Goal: Communication & Community: Answer question/provide support

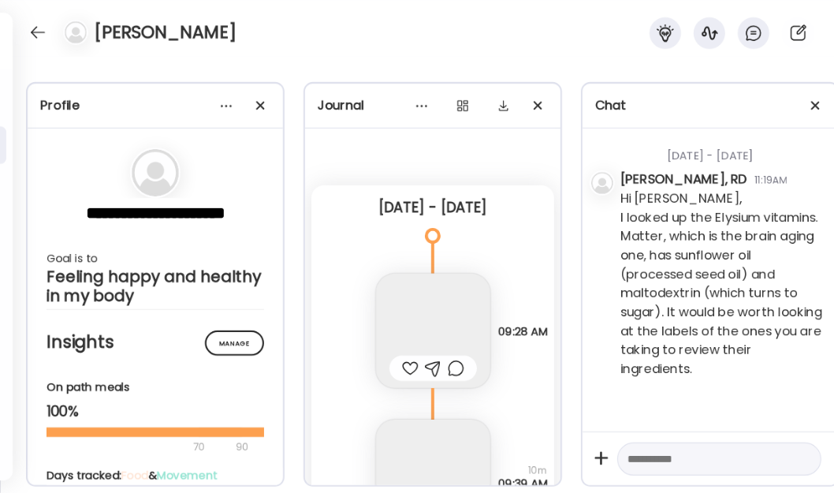
scroll to position [25344, 0]
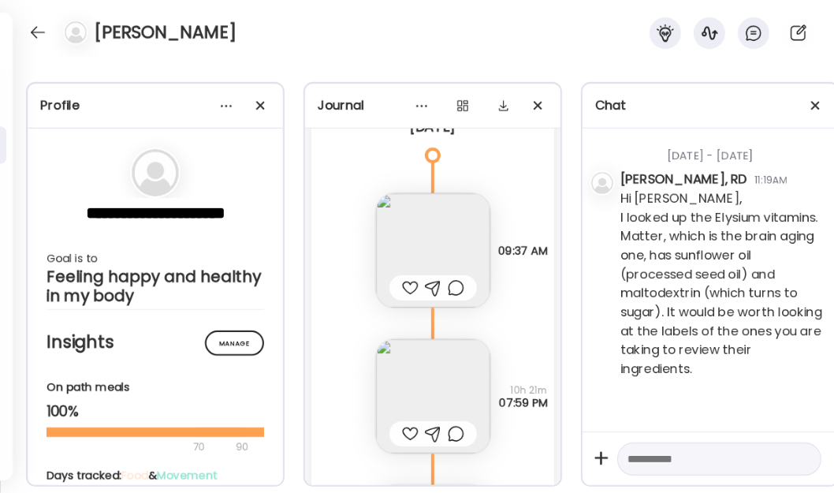
click at [42, 36] on div at bounding box center [37, 32] width 25 height 25
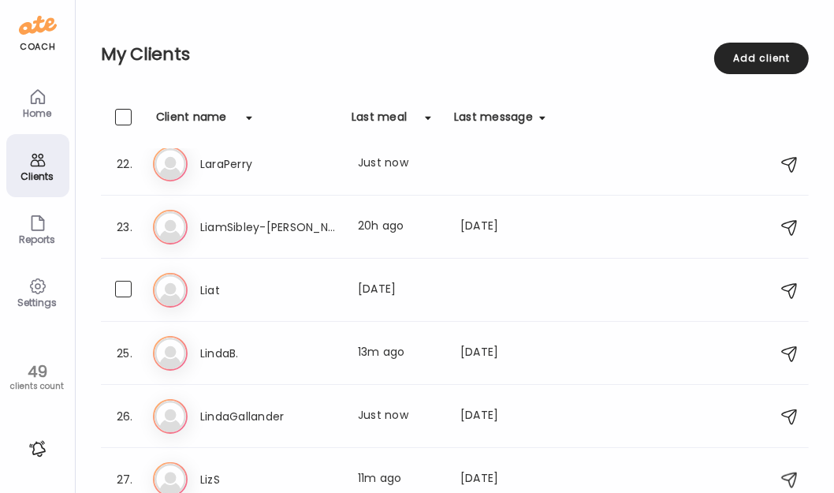
scroll to position [1361, 0]
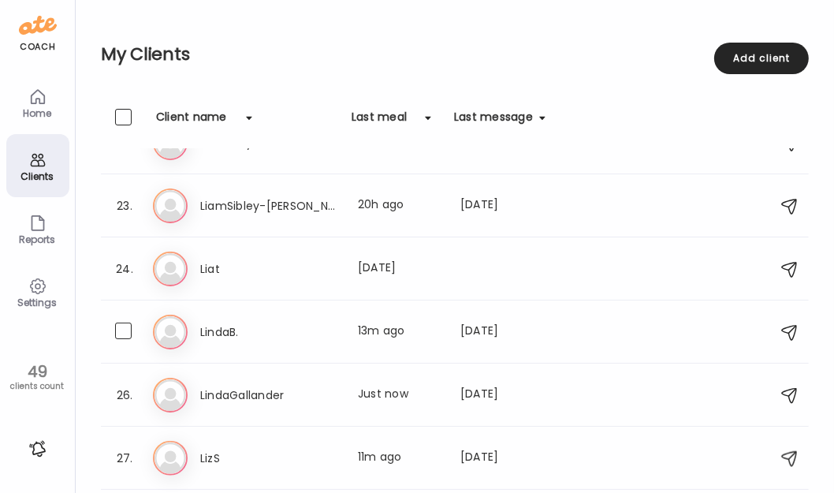
click at [335, 325] on h3 "LindaB." at bounding box center [269, 331] width 139 height 19
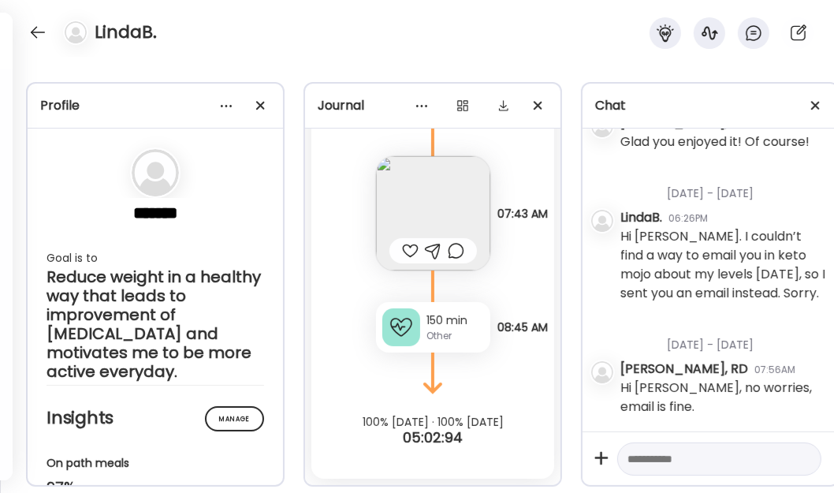
scroll to position [1707, 0]
click at [42, 33] on div at bounding box center [37, 32] width 25 height 25
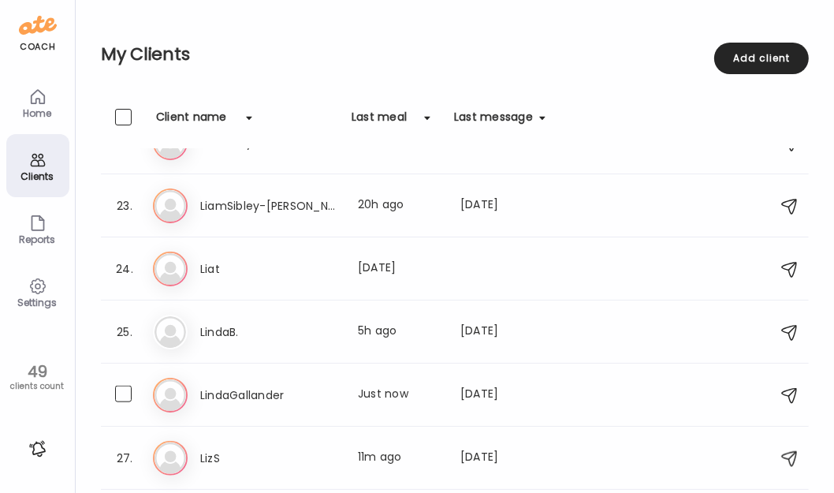
click at [374, 400] on div "Last meal: Just now" at bounding box center [400, 394] width 84 height 19
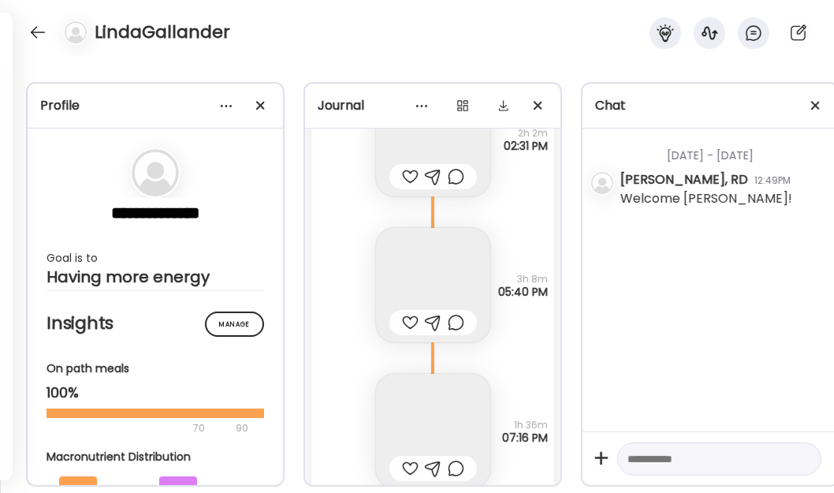
scroll to position [22756, 0]
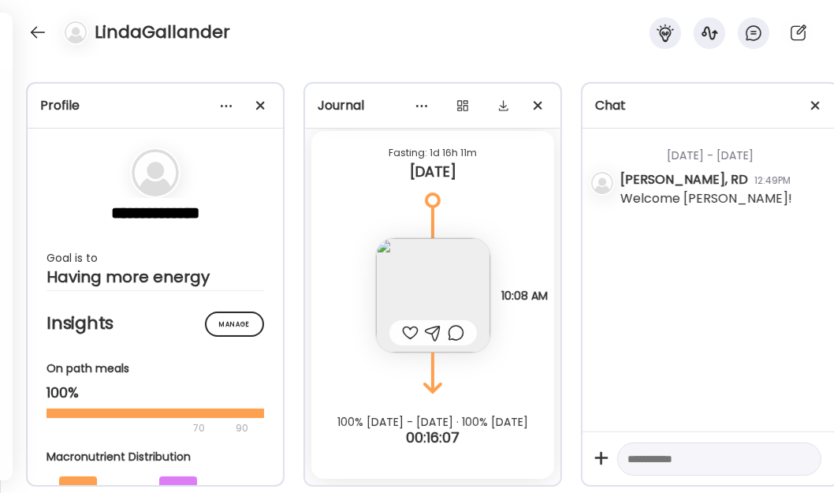
click at [720, 450] on textarea at bounding box center [704, 458] width 155 height 19
type textarea "**********"
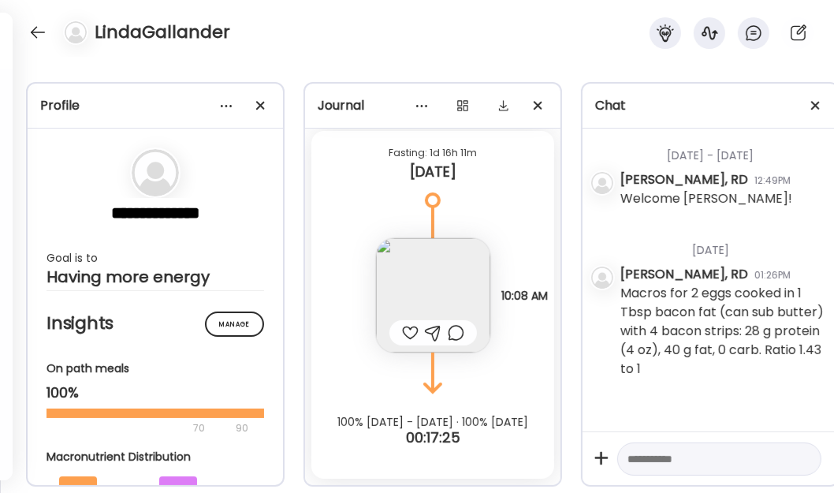
click at [40, 32] on div at bounding box center [37, 32] width 25 height 25
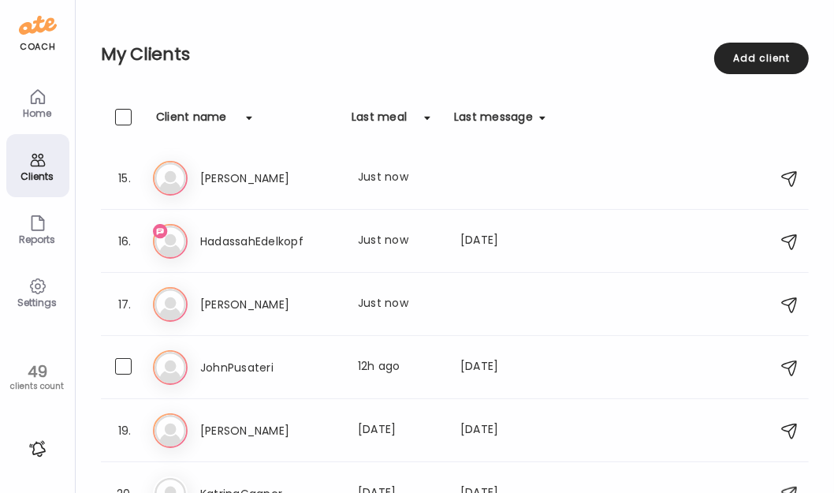
scroll to position [859, 0]
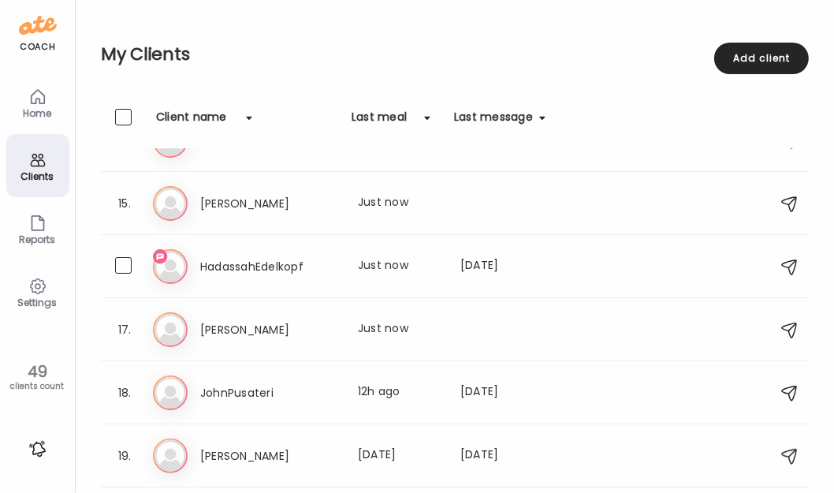
click at [437, 276] on div "Ha HadassahEdelkopf Last meal: Just now Last message: [DATE] Thank you!" at bounding box center [457, 266] width 608 height 35
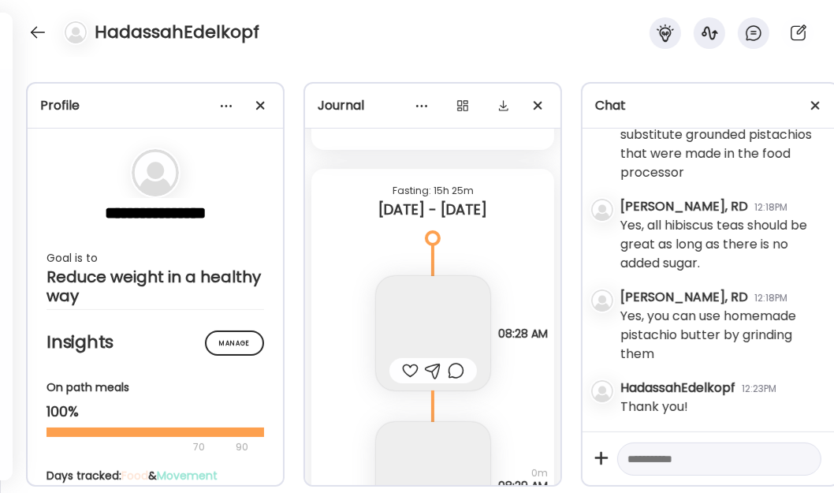
scroll to position [43085, 0]
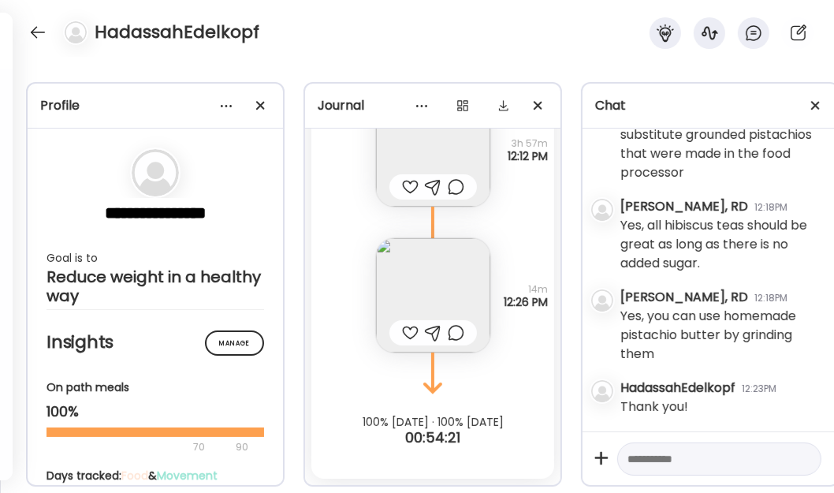
click at [736, 462] on div at bounding box center [719, 459] width 204 height 34
click at [731, 449] on textarea at bounding box center [704, 458] width 155 height 19
type textarea "**********"
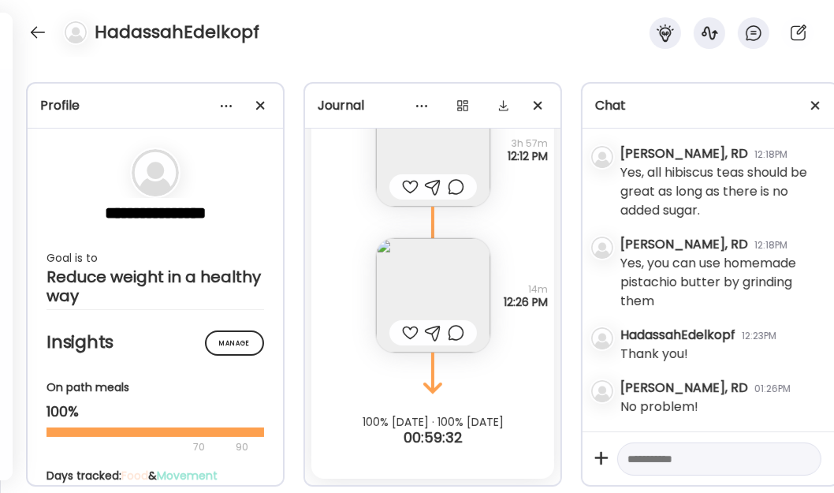
scroll to position [3226, 0]
click at [704, 449] on textarea at bounding box center [704, 458] width 155 height 19
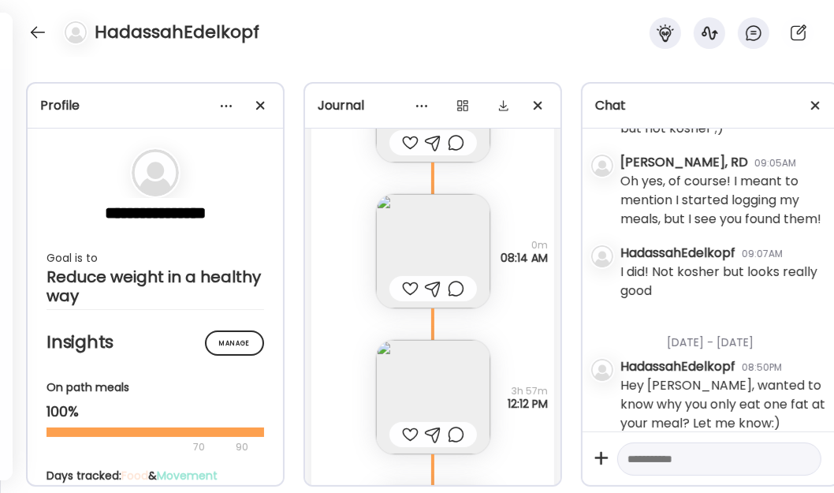
click at [39, 33] on div at bounding box center [37, 32] width 25 height 25
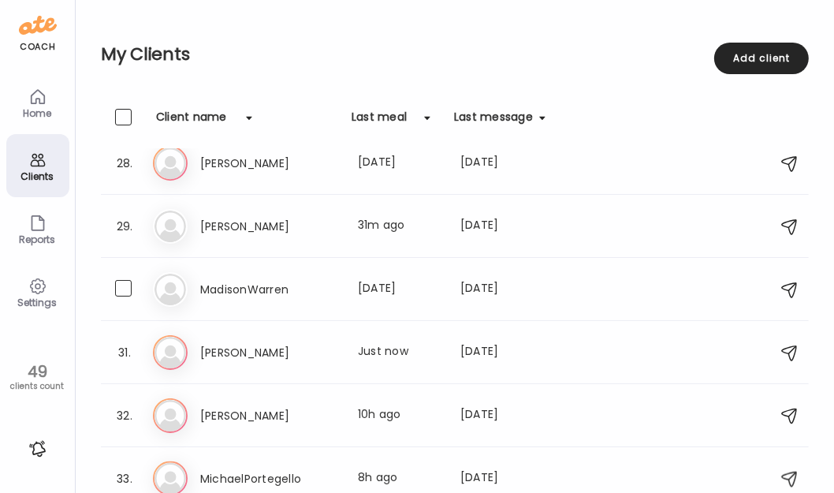
click at [454, 281] on div "MadisonWarren Last meal: [DATE] Last message: [DATE] You: Hi [PERSON_NAME], If …" at bounding box center [372, 289] width 345 height 19
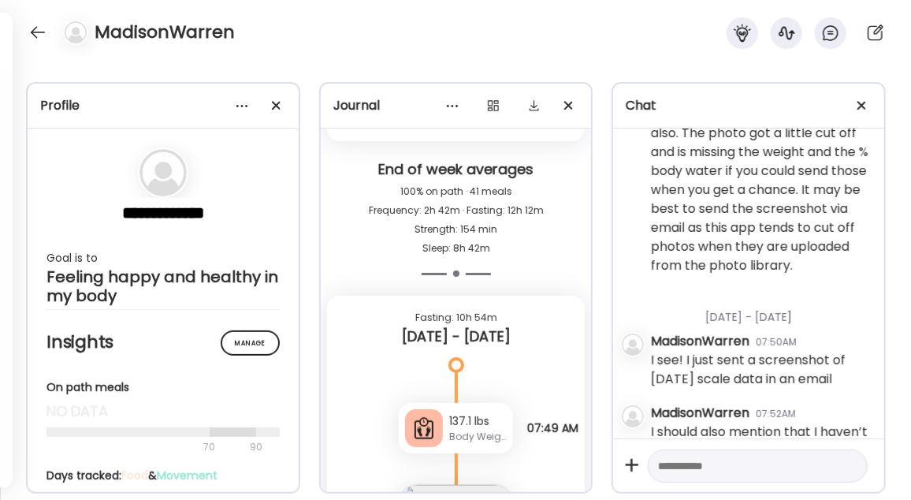
scroll to position [746, 0]
click at [31, 30] on div at bounding box center [37, 32] width 25 height 25
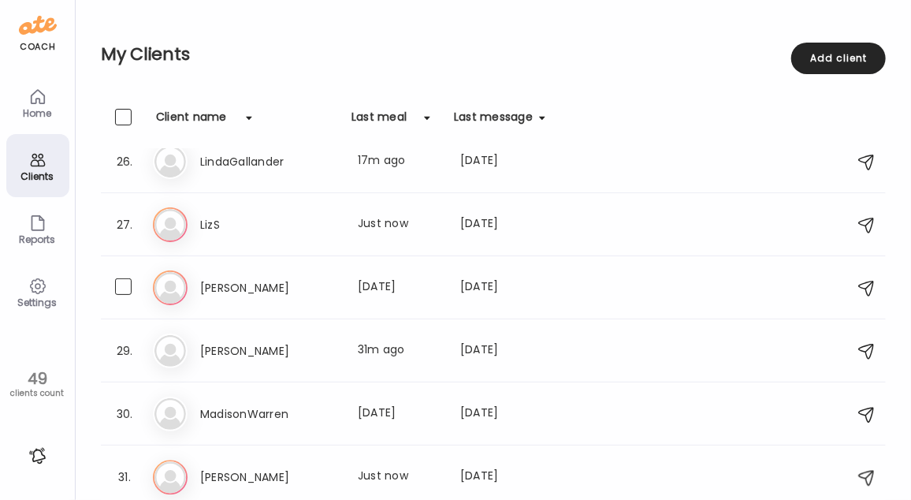
scroll to position [1545, 0]
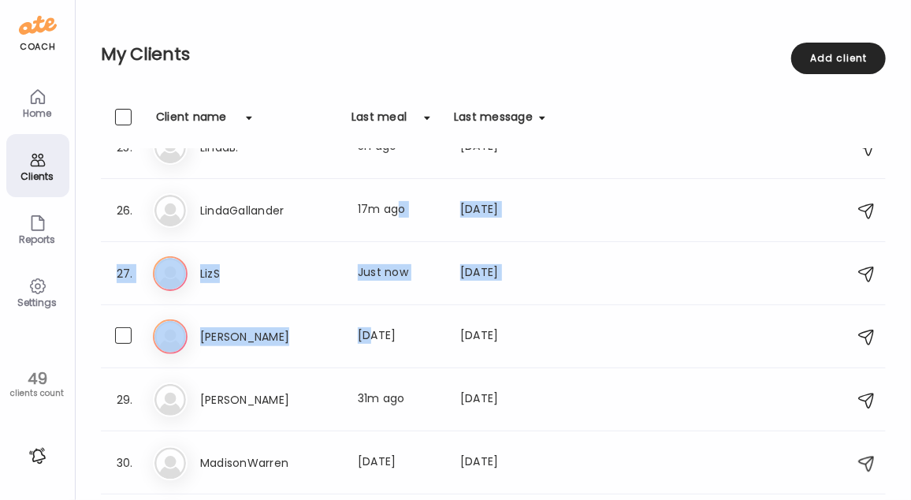
drag, startPoint x: 396, startPoint y: 201, endPoint x: 366, endPoint y: 321, distance: 123.7
click at [366, 321] on div "1. An [PERSON_NAME] Last meal: 19h ago Last message: [DATE] You: Hi [PERSON_NAM…" at bounding box center [493, 147] width 785 height 3089
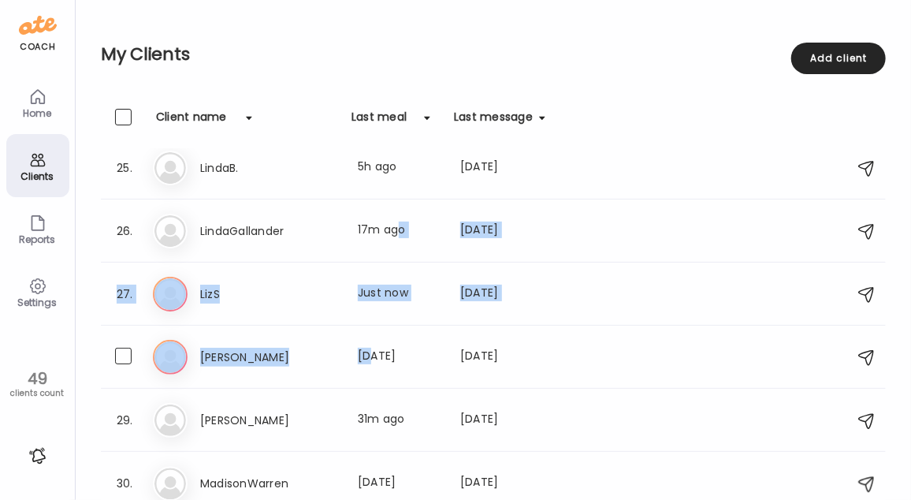
scroll to position [1503, 0]
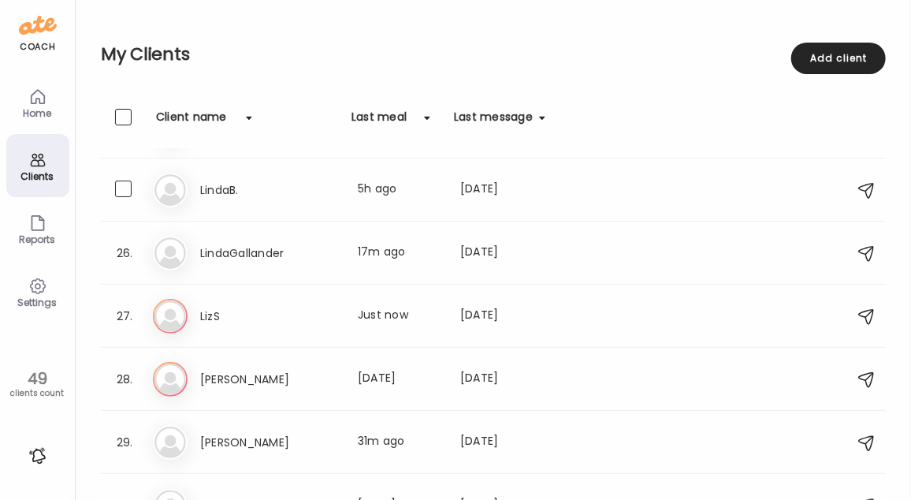
click at [417, 184] on div "Last meal: 5h ago" at bounding box center [400, 189] width 84 height 19
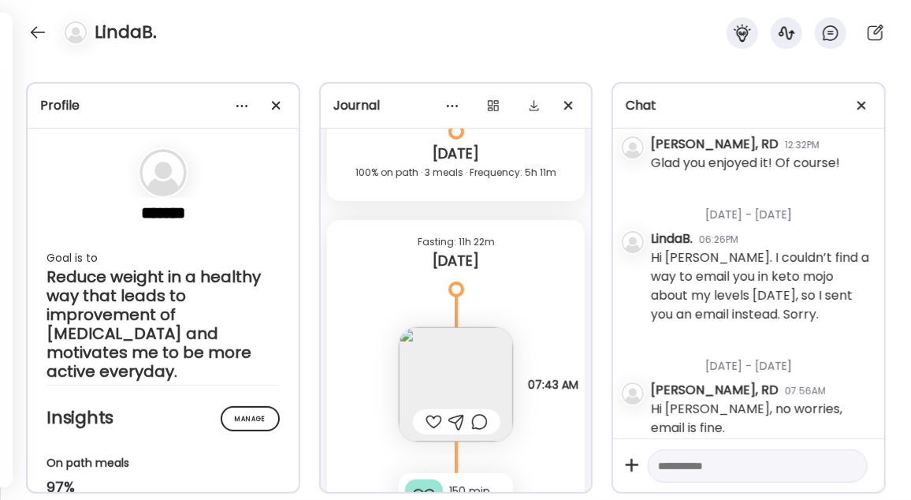
scroll to position [20799, 0]
click at [469, 350] on img at bounding box center [456, 385] width 114 height 114
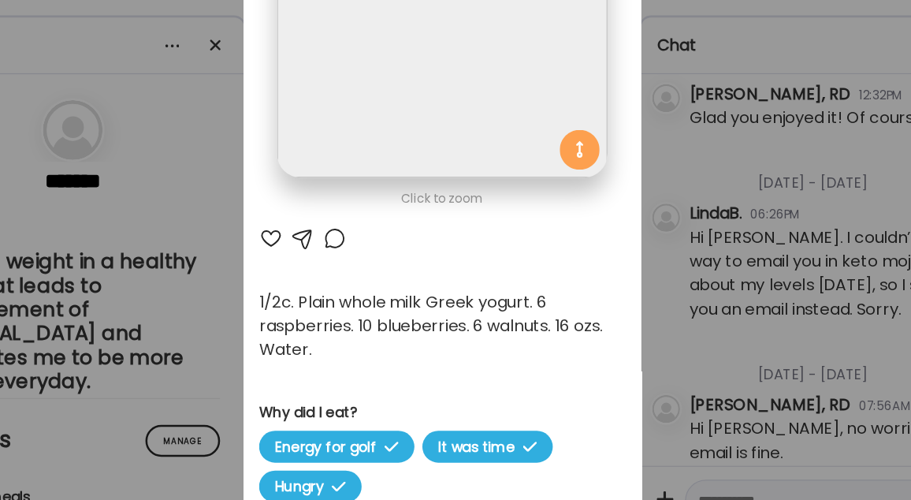
scroll to position [0, 0]
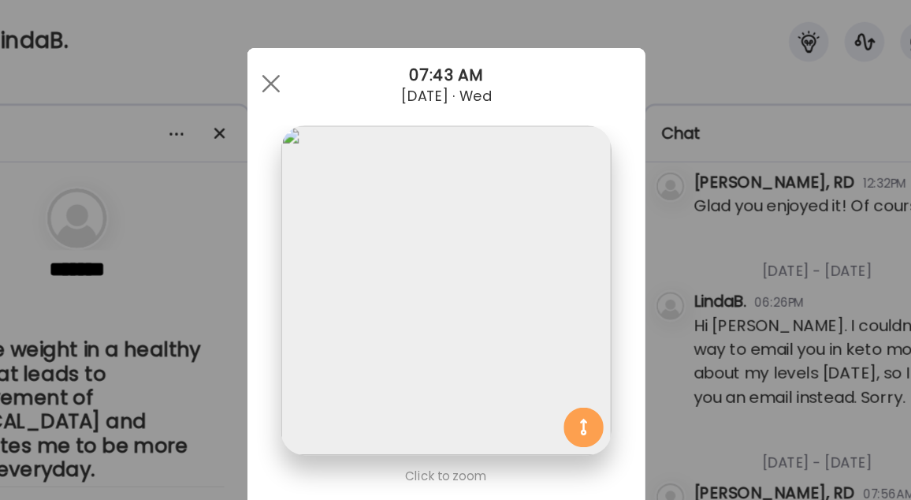
click at [306, 68] on div at bounding box center [317, 66] width 32 height 32
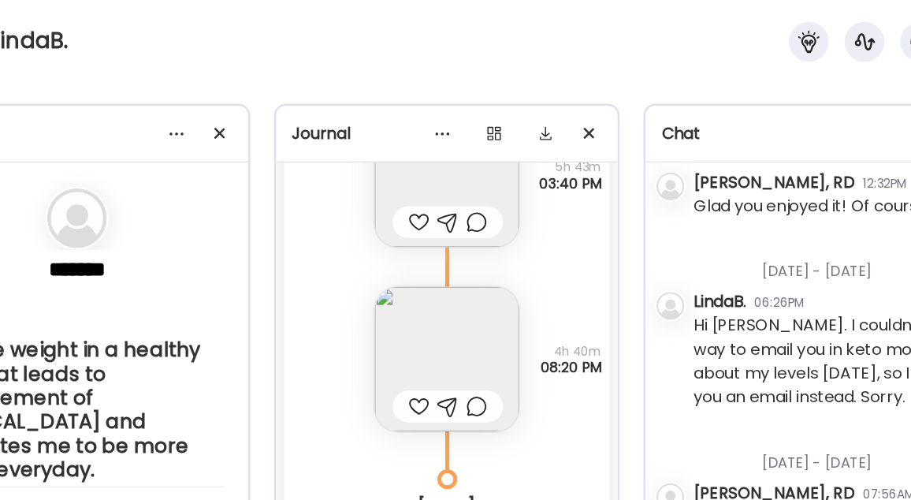
scroll to position [20551, 0]
click at [432, 259] on img at bounding box center [456, 285] width 114 height 114
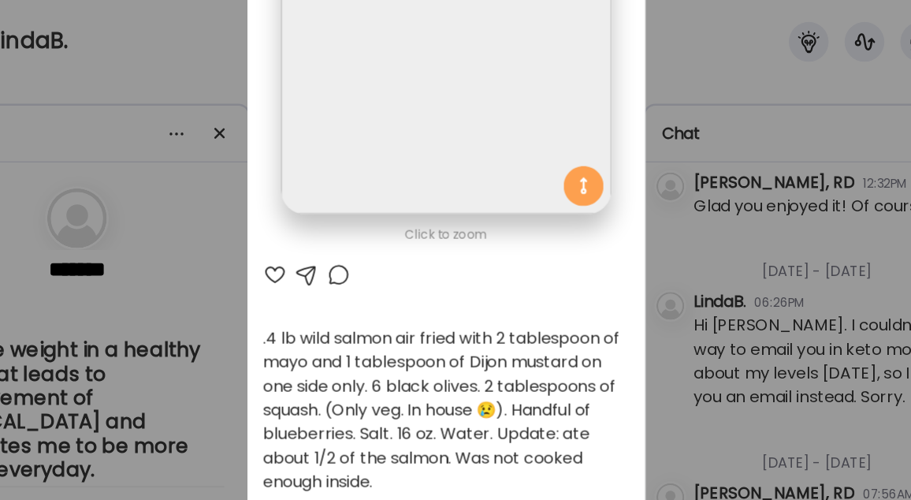
scroll to position [192, 0]
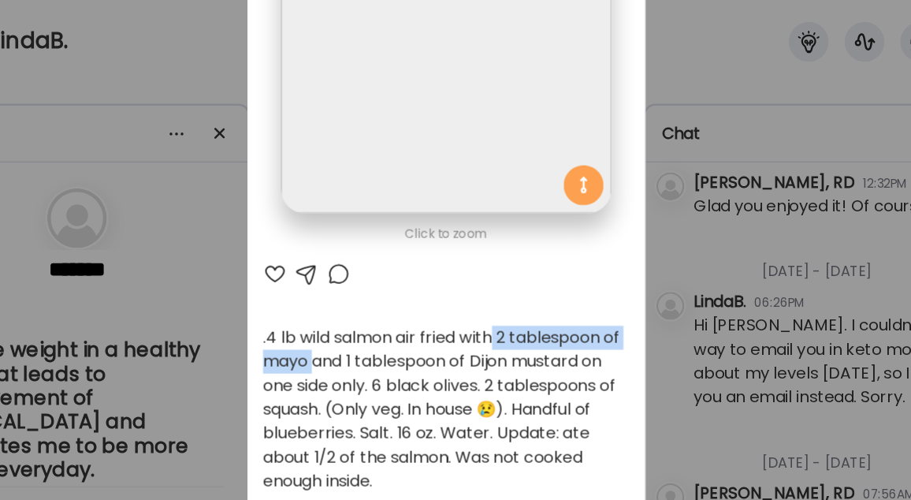
drag, startPoint x: 489, startPoint y: 272, endPoint x: 346, endPoint y: 282, distance: 143.8
click at [346, 282] on div ".4 lb wild salmon air fried with 2 tablespoon of mayo and 1 tablespoon of Dijon…" at bounding box center [456, 324] width 290 height 132
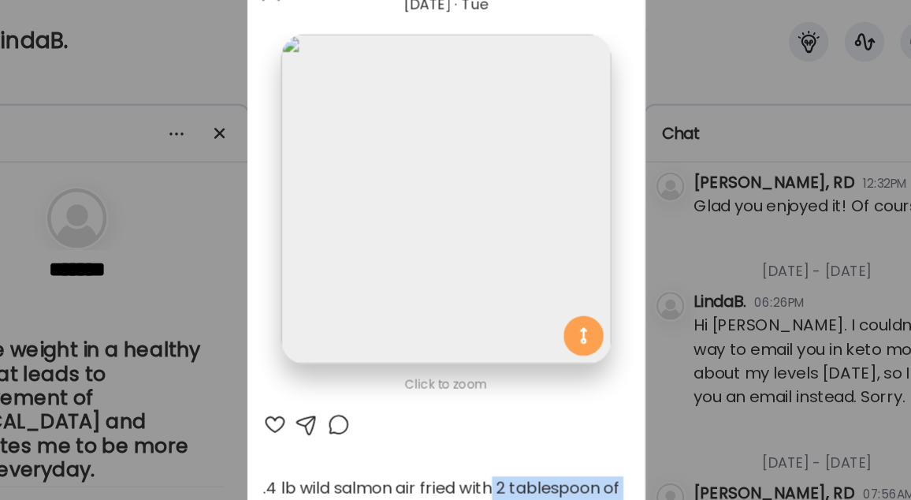
scroll to position [0, 0]
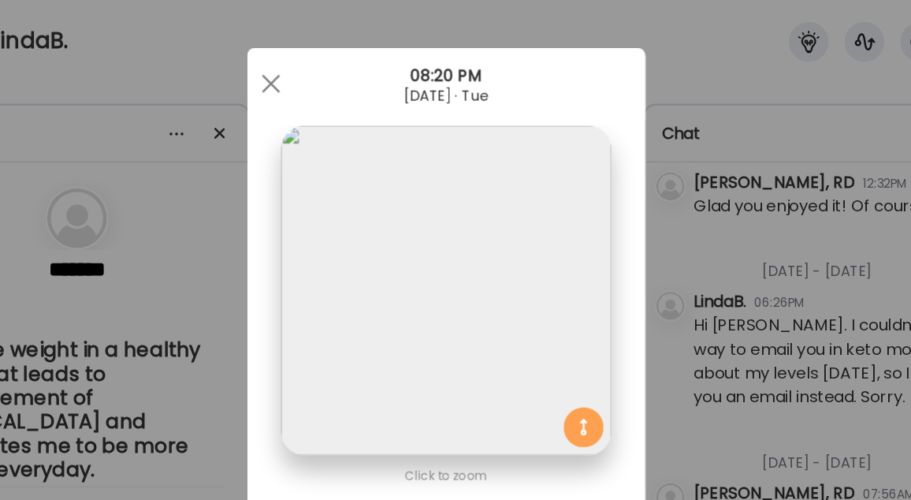
click at [317, 71] on span at bounding box center [317, 66] width 14 height 14
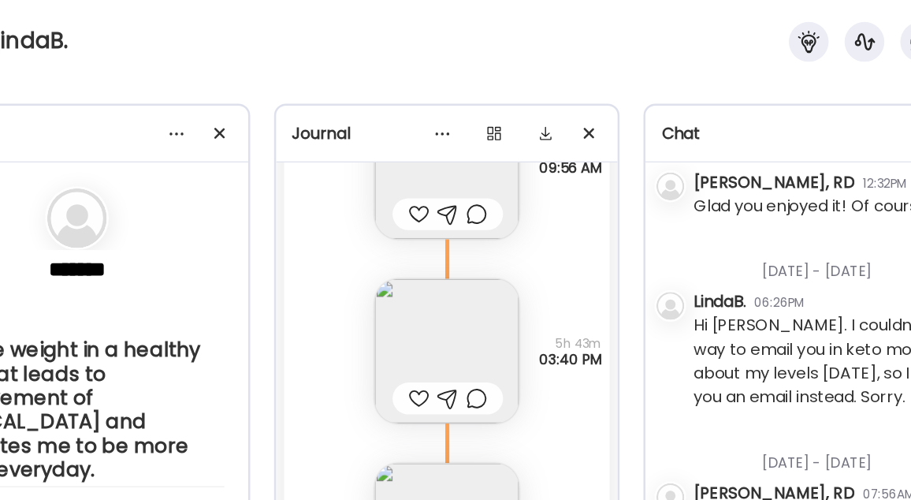
scroll to position [20413, 0]
click at [432, 246] on img at bounding box center [456, 278] width 114 height 114
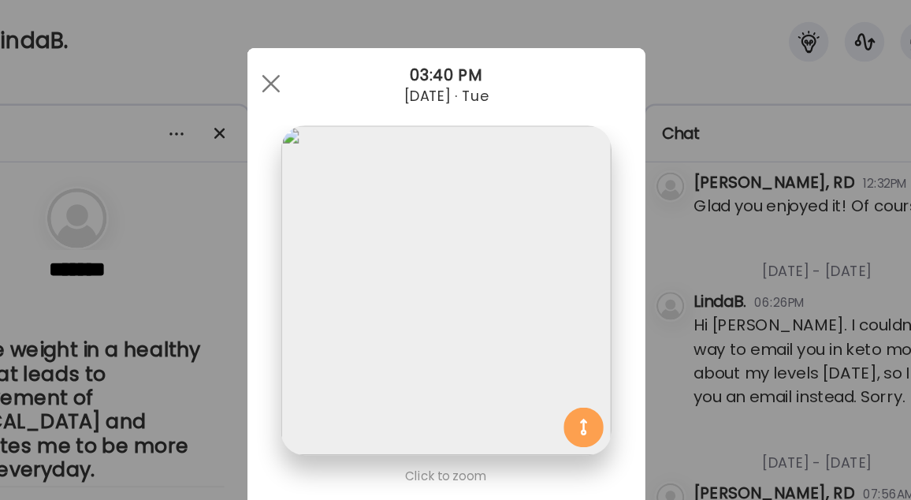
click at [303, 65] on div at bounding box center [317, 66] width 32 height 32
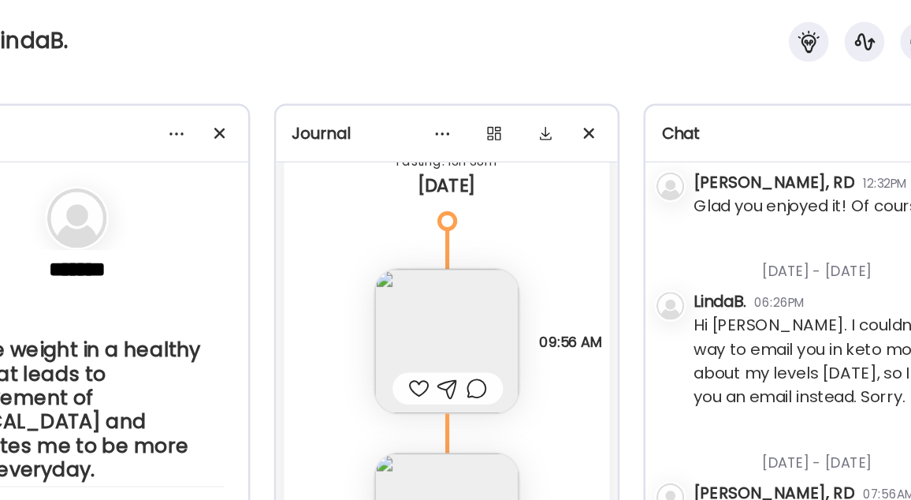
scroll to position [20273, 0]
click at [452, 239] on img at bounding box center [456, 271] width 114 height 114
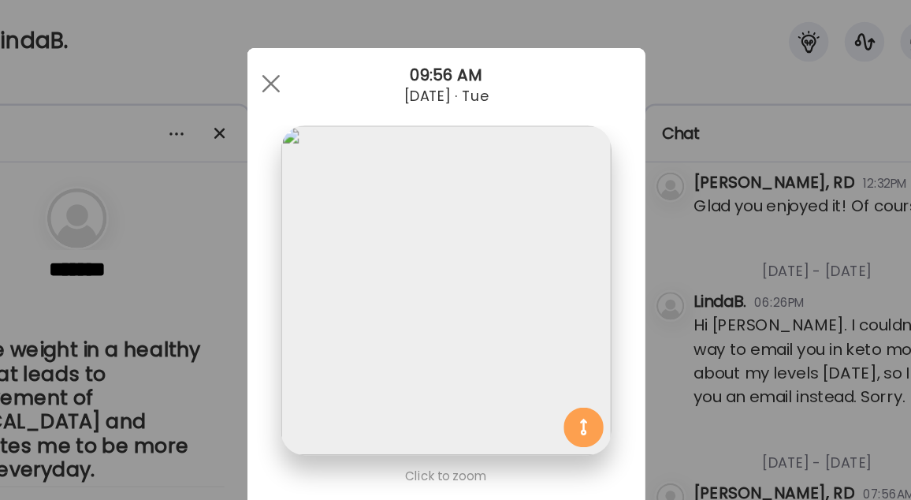
click at [309, 60] on div at bounding box center [317, 66] width 32 height 32
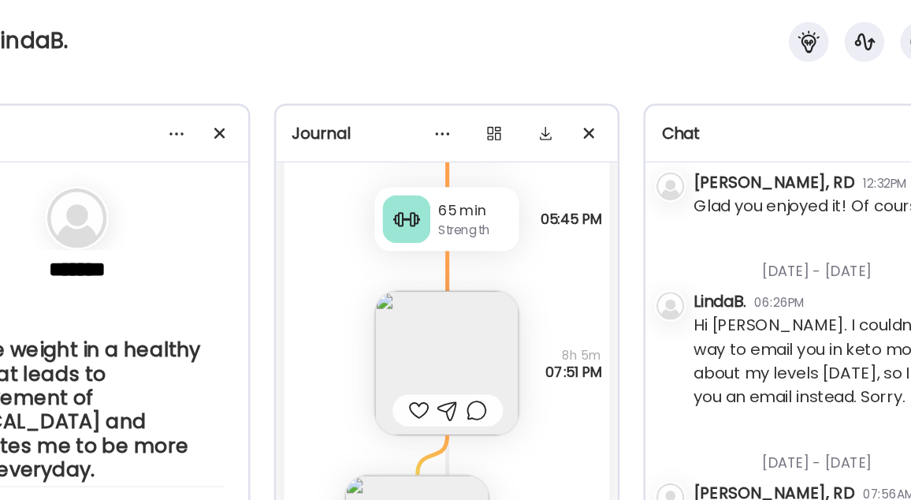
scroll to position [18005, 0]
click at [453, 244] on img at bounding box center [456, 286] width 114 height 114
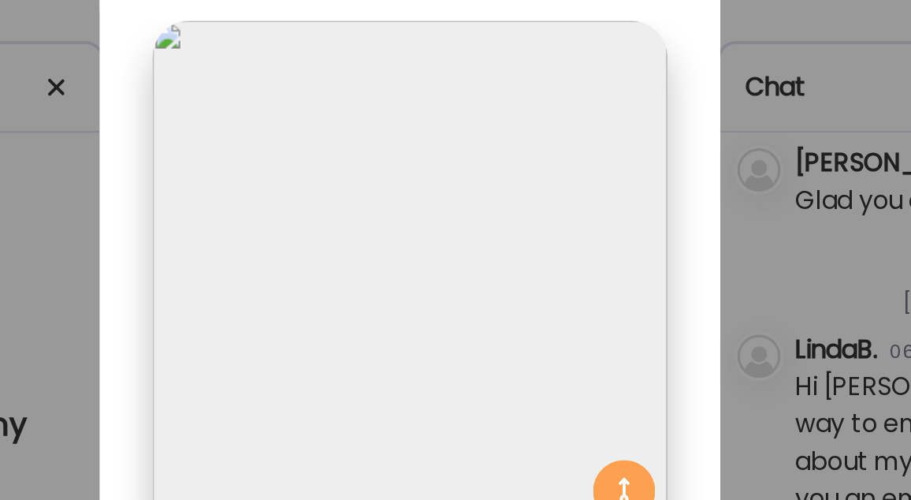
scroll to position [0, 0]
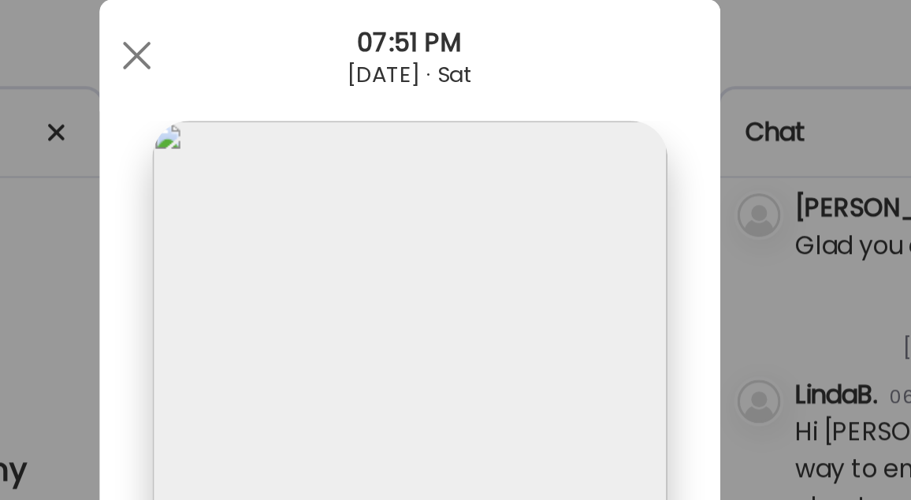
click at [311, 62] on div at bounding box center [317, 66] width 32 height 32
